Goal: Task Accomplishment & Management: Manage account settings

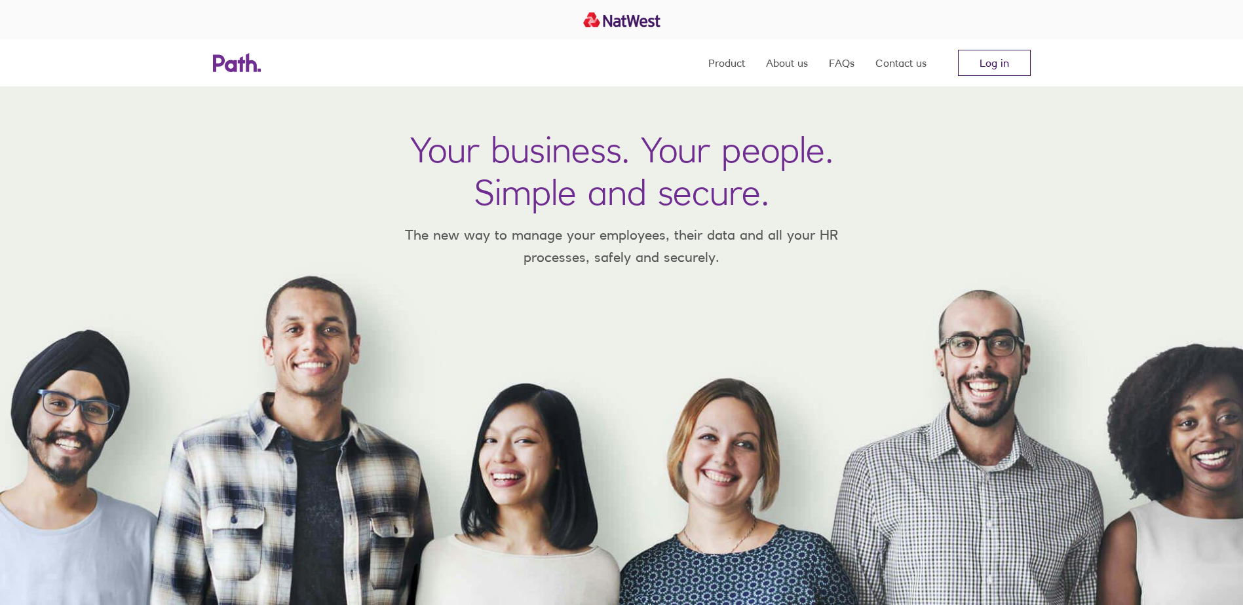
click at [989, 58] on link "Log in" at bounding box center [994, 63] width 73 height 26
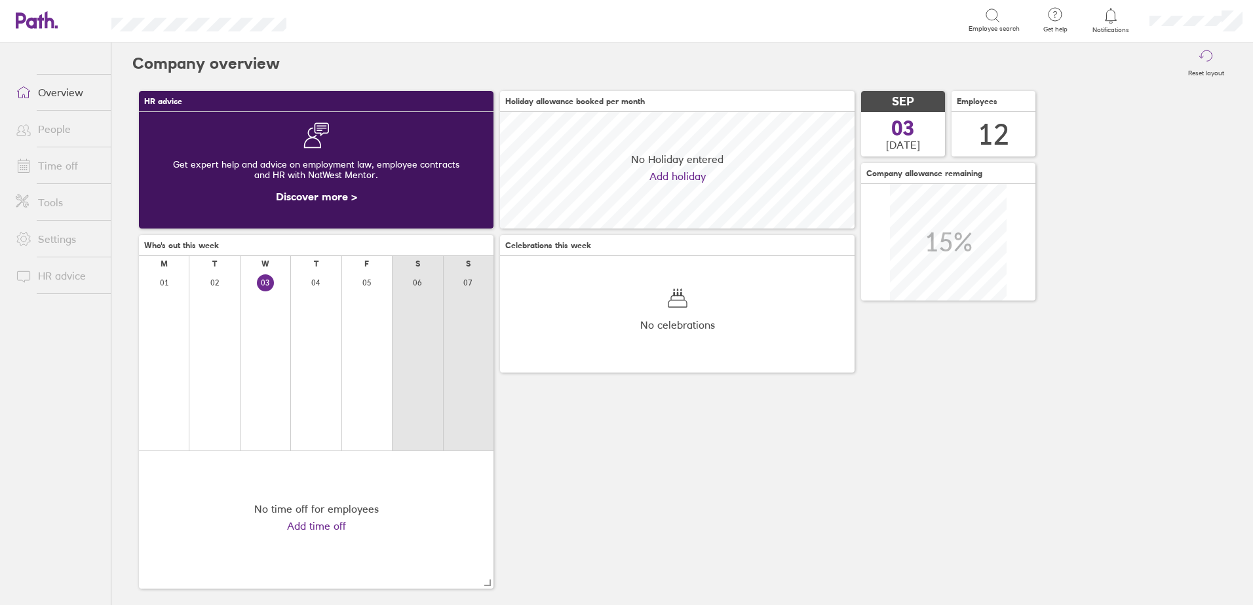
scroll to position [117, 354]
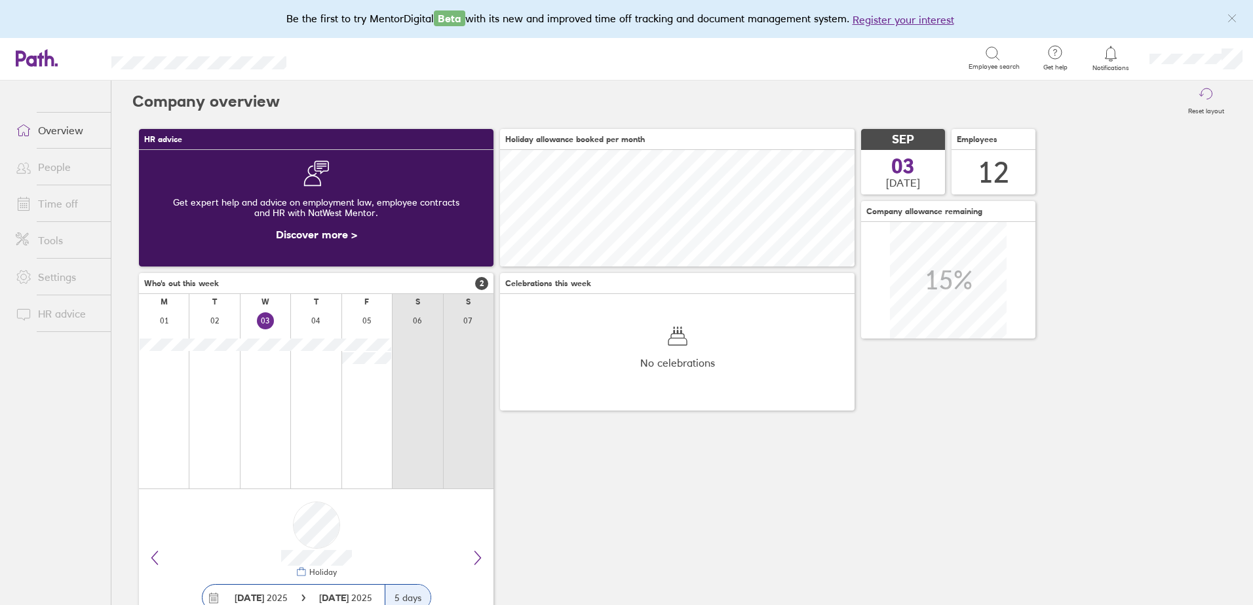
click at [71, 206] on link "Time off" at bounding box center [57, 204] width 105 height 26
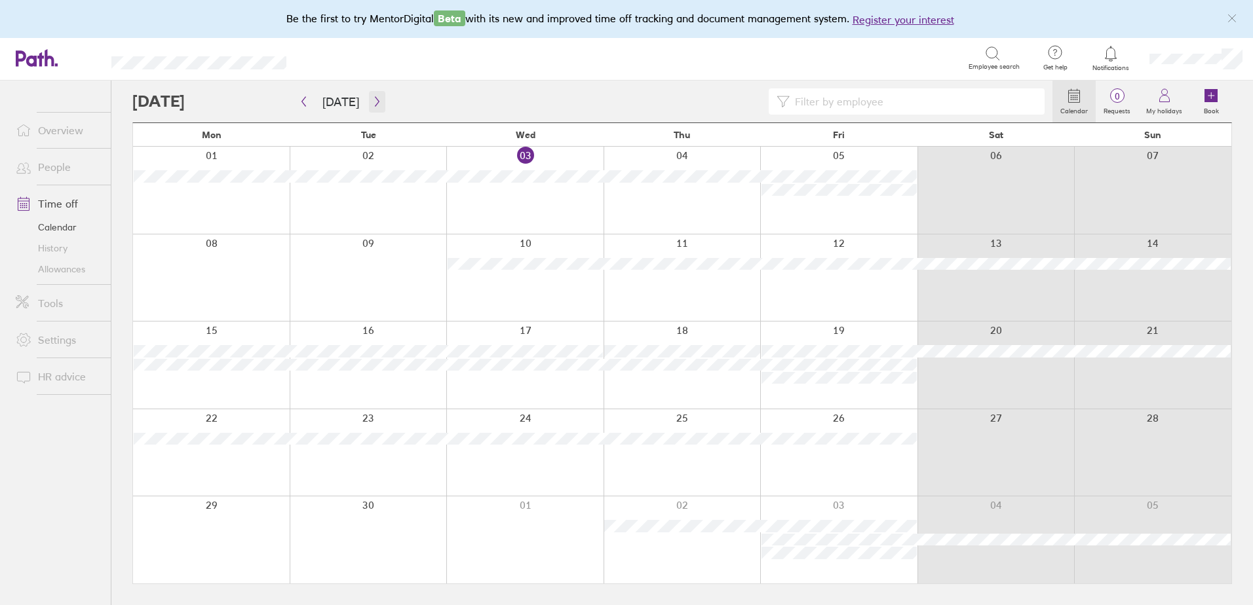
click at [377, 98] on icon "button" at bounding box center [377, 101] width 10 height 10
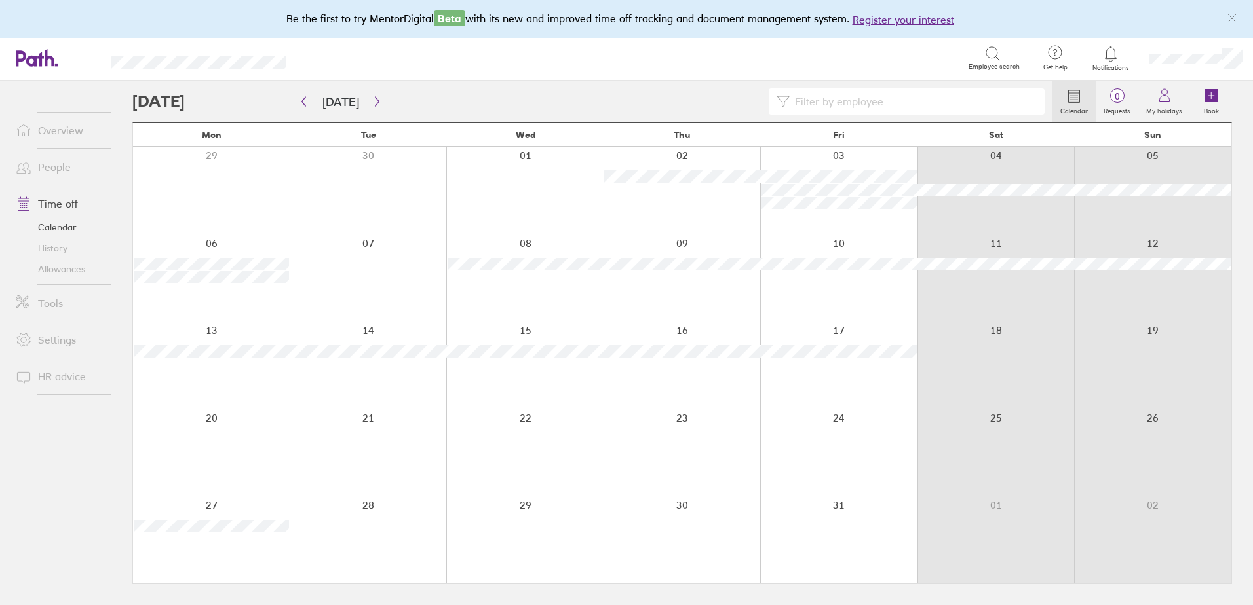
click at [56, 265] on link "Allowances" at bounding box center [57, 269] width 105 height 21
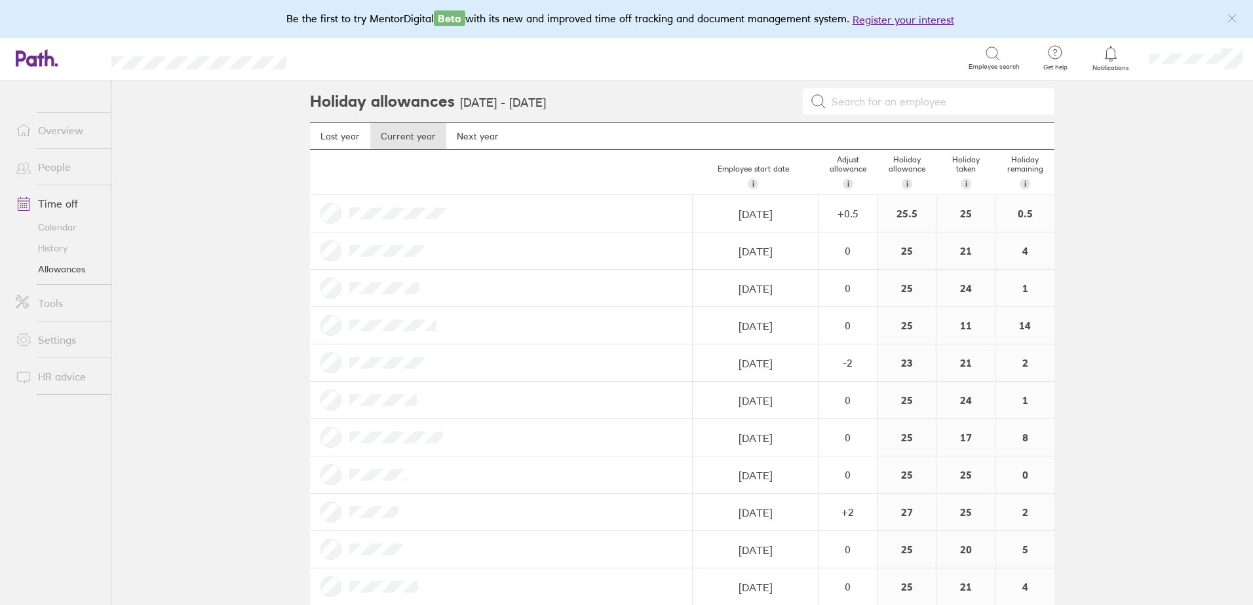
click at [65, 226] on link "Calendar" at bounding box center [57, 227] width 105 height 21
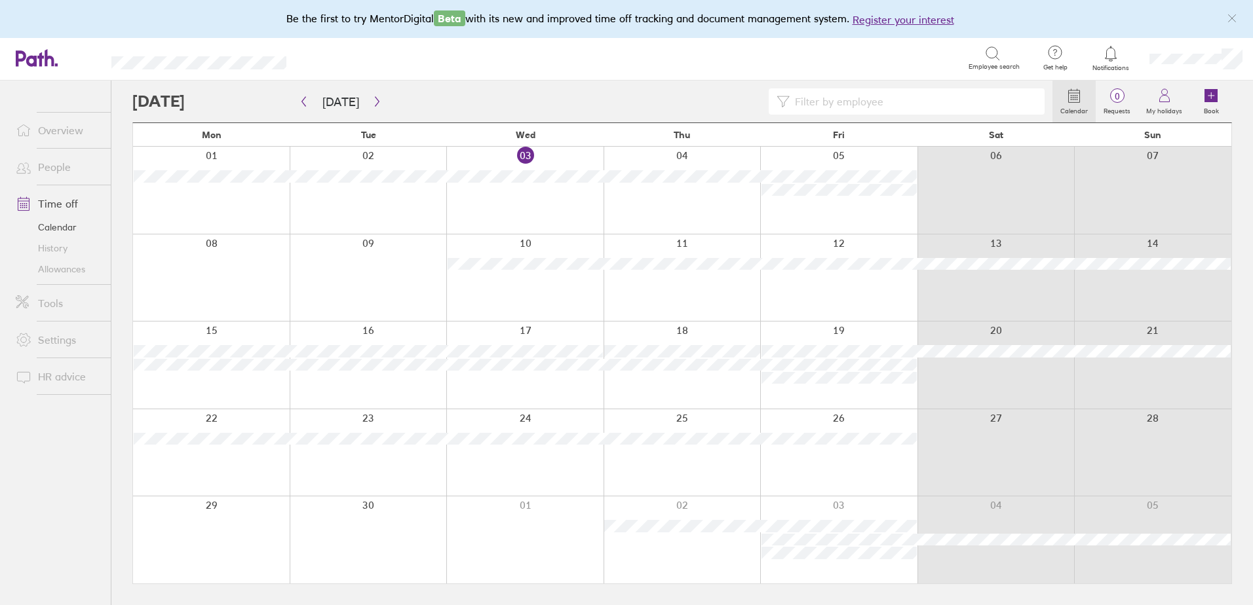
click at [71, 269] on link "Allowances" at bounding box center [57, 269] width 105 height 21
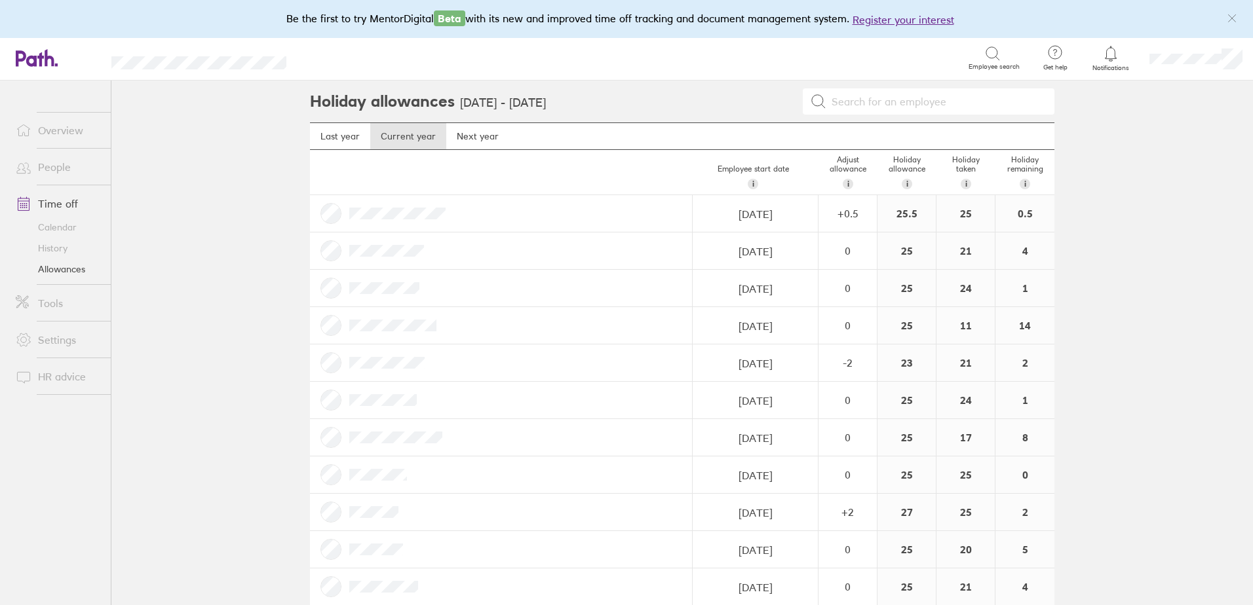
scroll to position [59, 0]
